Goal: Check status: Check status

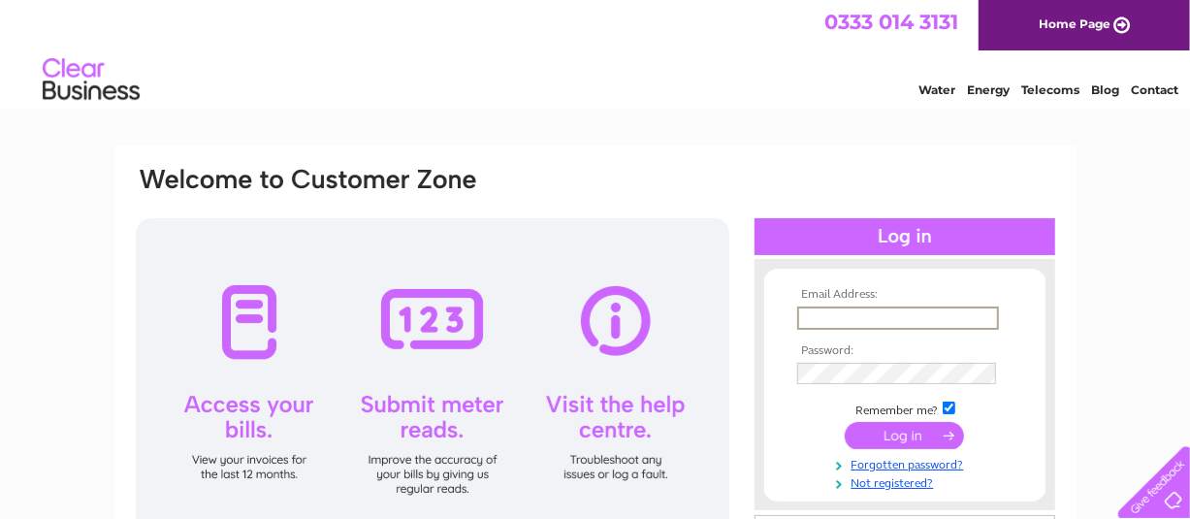
click at [841, 311] on input "text" at bounding box center [898, 317] width 202 height 23
type input "s.a.r.c@hotmail.co.uk"
click at [876, 435] on input "submit" at bounding box center [904, 433] width 119 height 27
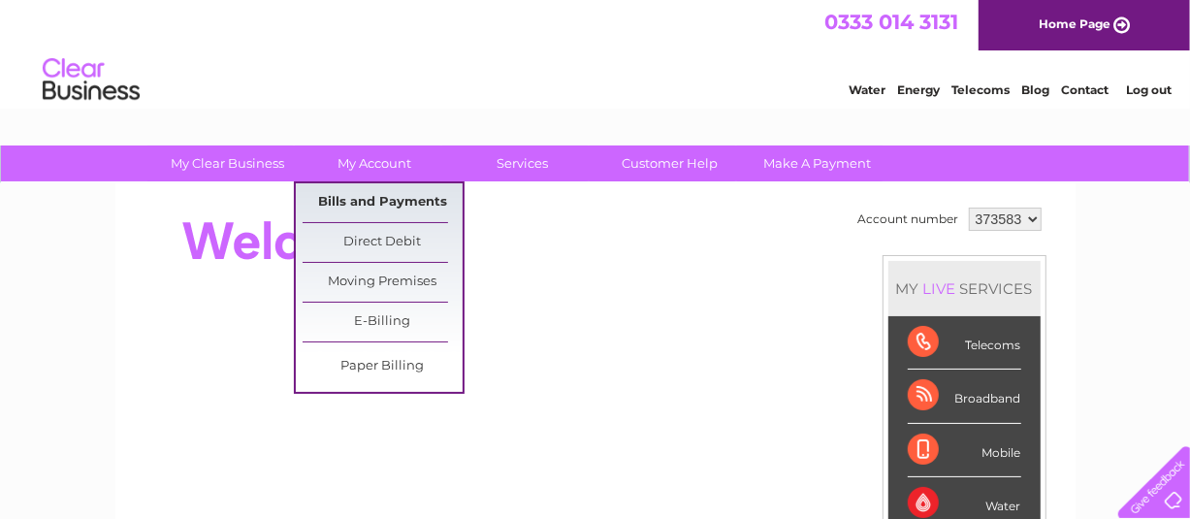
click at [364, 193] on link "Bills and Payments" at bounding box center [383, 202] width 160 height 39
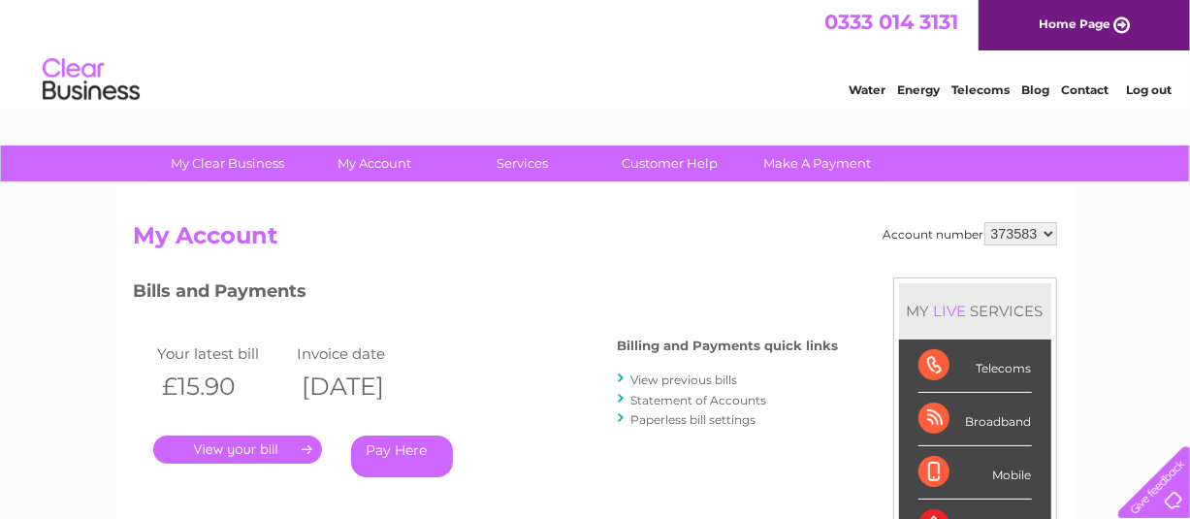
click at [670, 393] on link "Statement of Accounts" at bounding box center [699, 400] width 136 height 15
